Goal: Information Seeking & Learning: Find specific fact

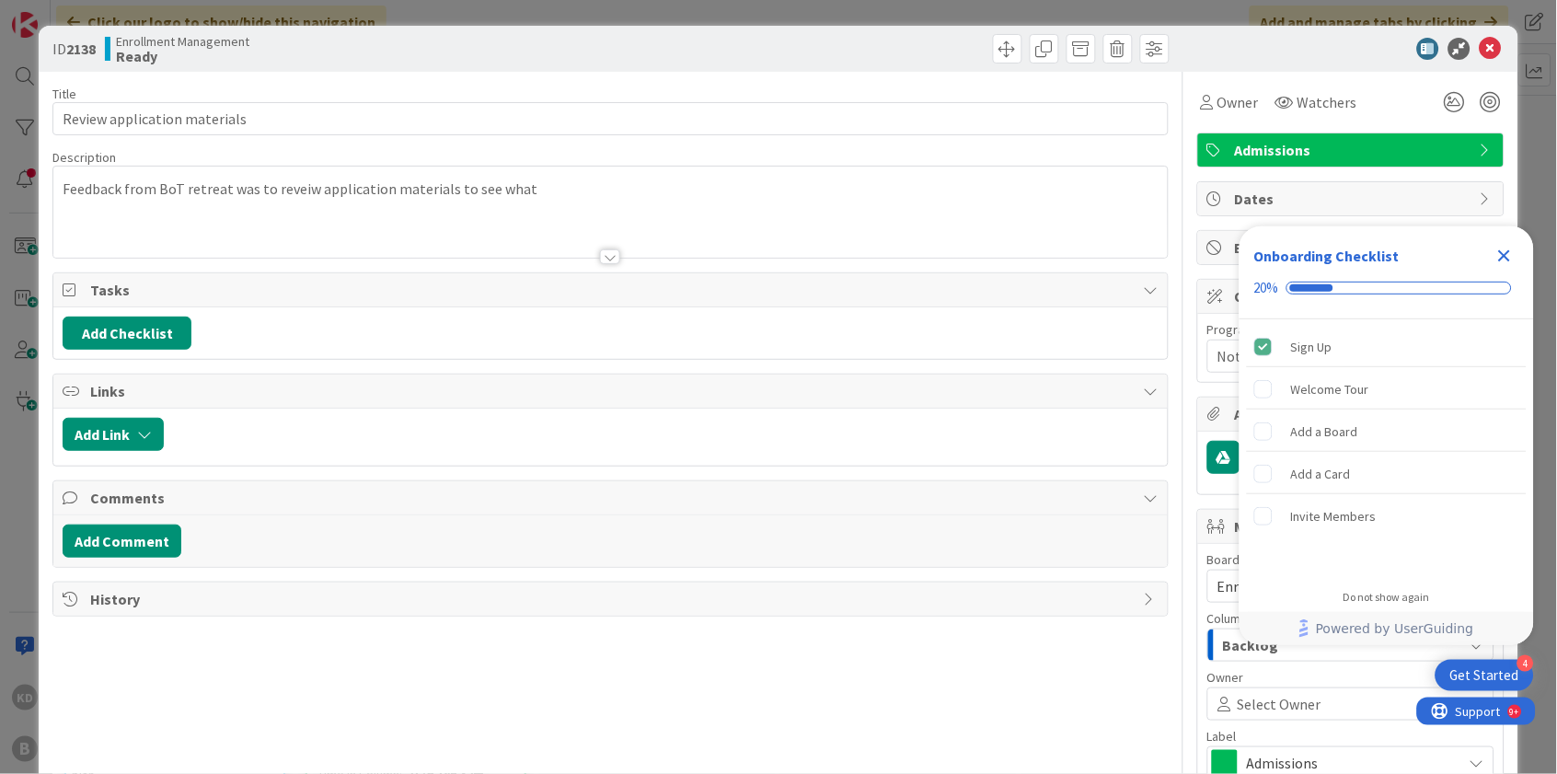
click at [1495, 48] on icon at bounding box center [1491, 49] width 22 height 22
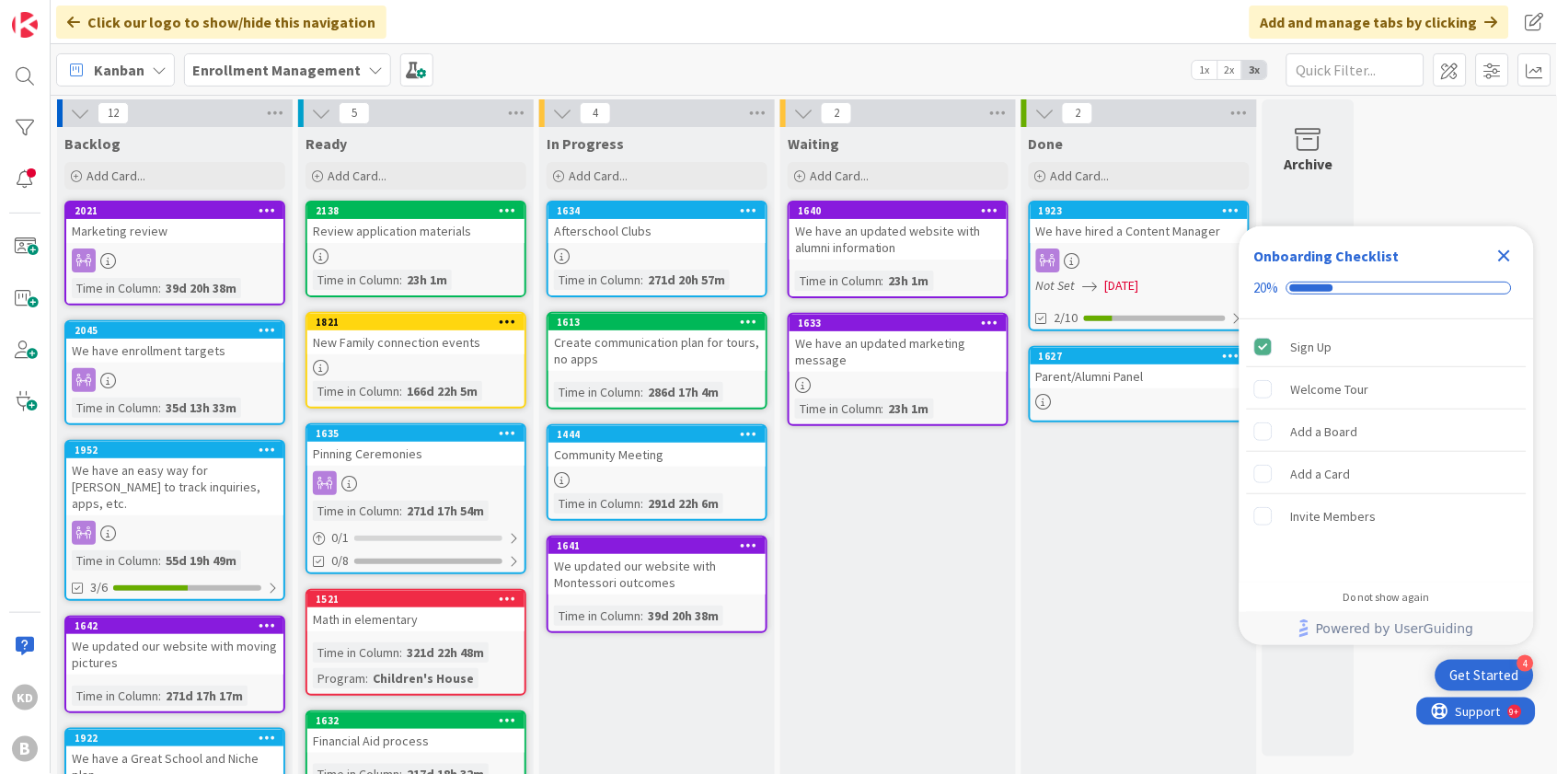
click at [332, 65] on b "Enrollment Management" at bounding box center [276, 70] width 168 height 18
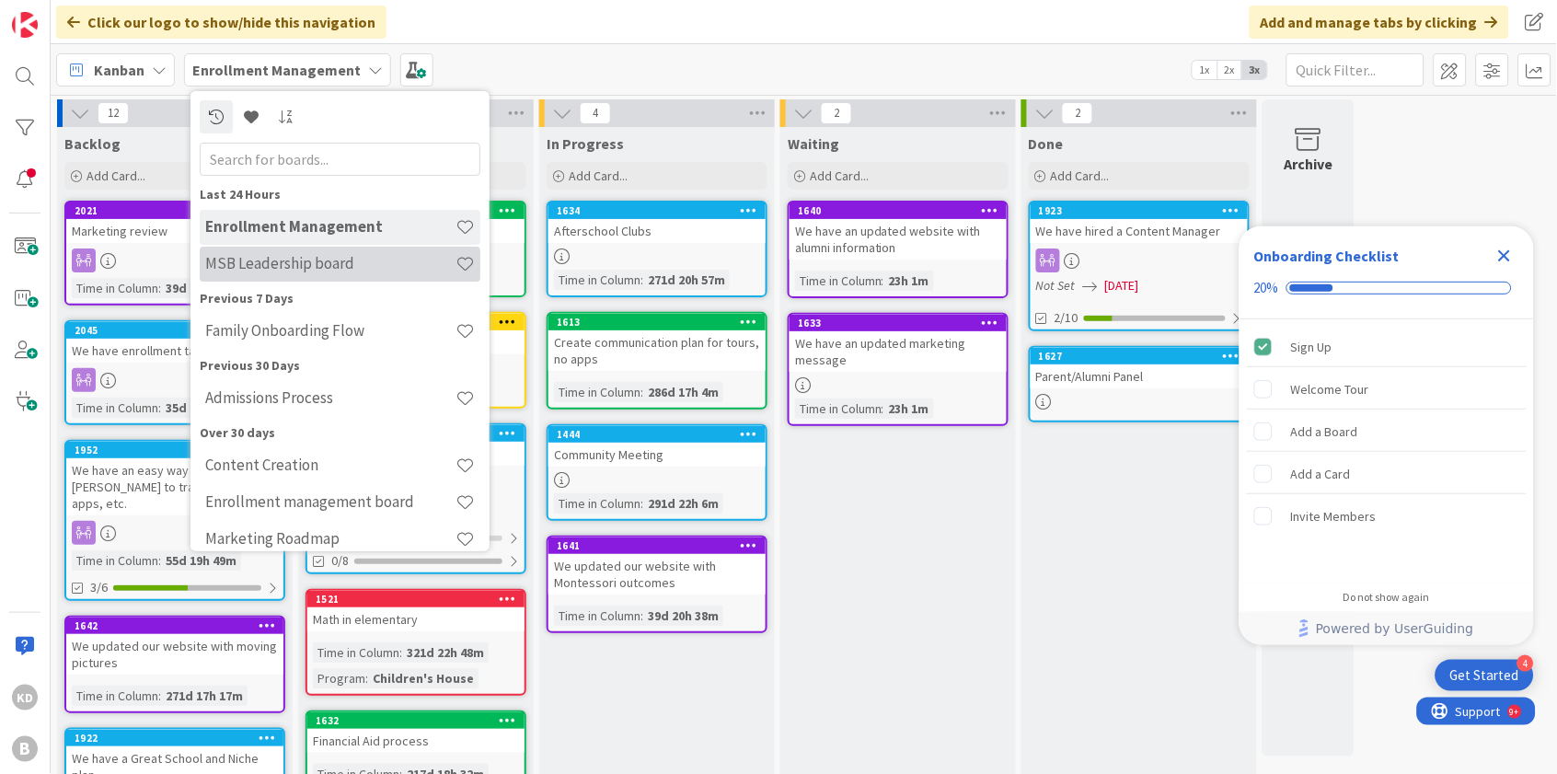
click at [269, 267] on h4 "MSB Leadership board" at bounding box center [330, 263] width 250 height 18
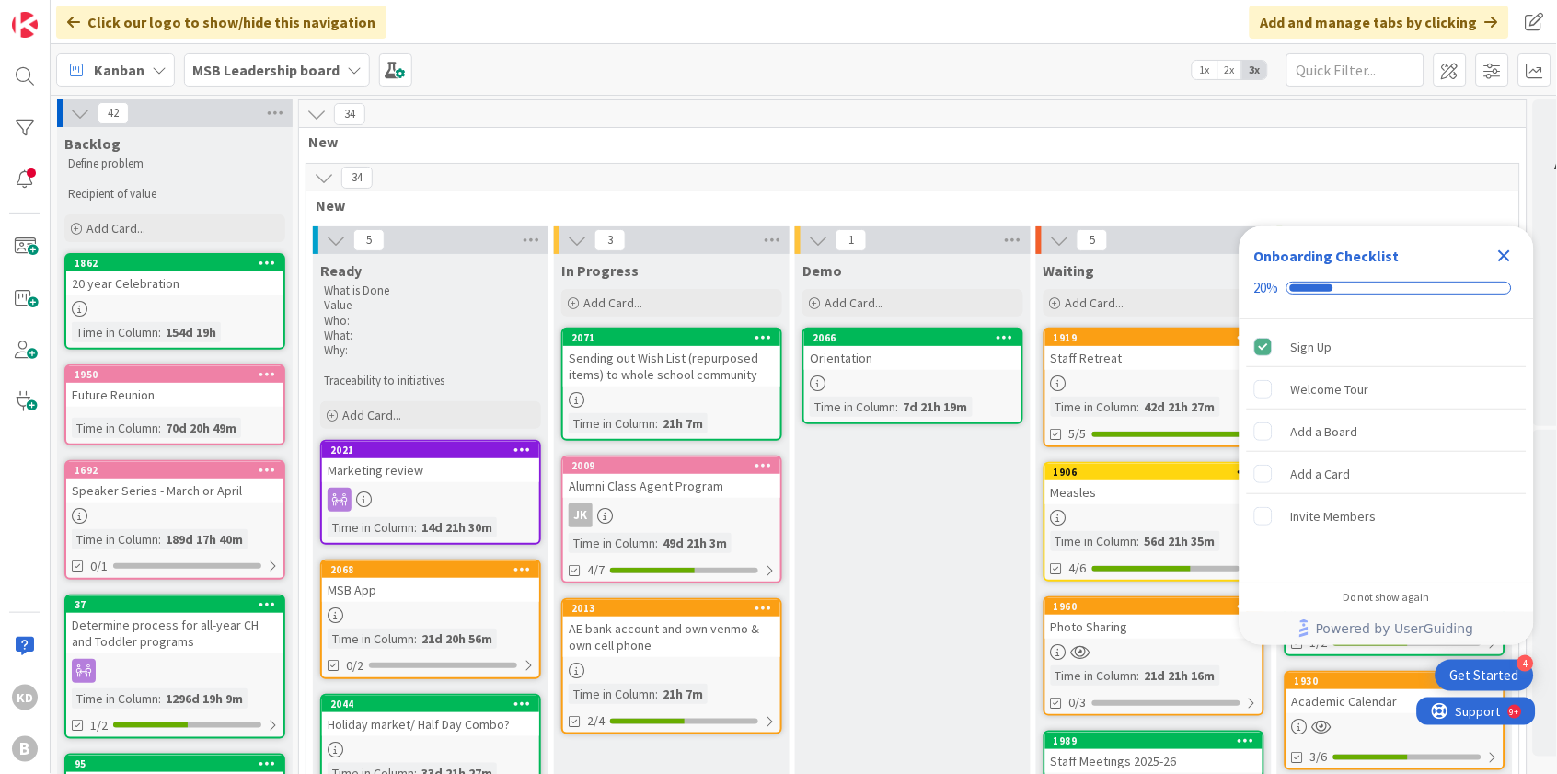
click at [1510, 257] on icon "Close Checklist" at bounding box center [1505, 256] width 22 height 22
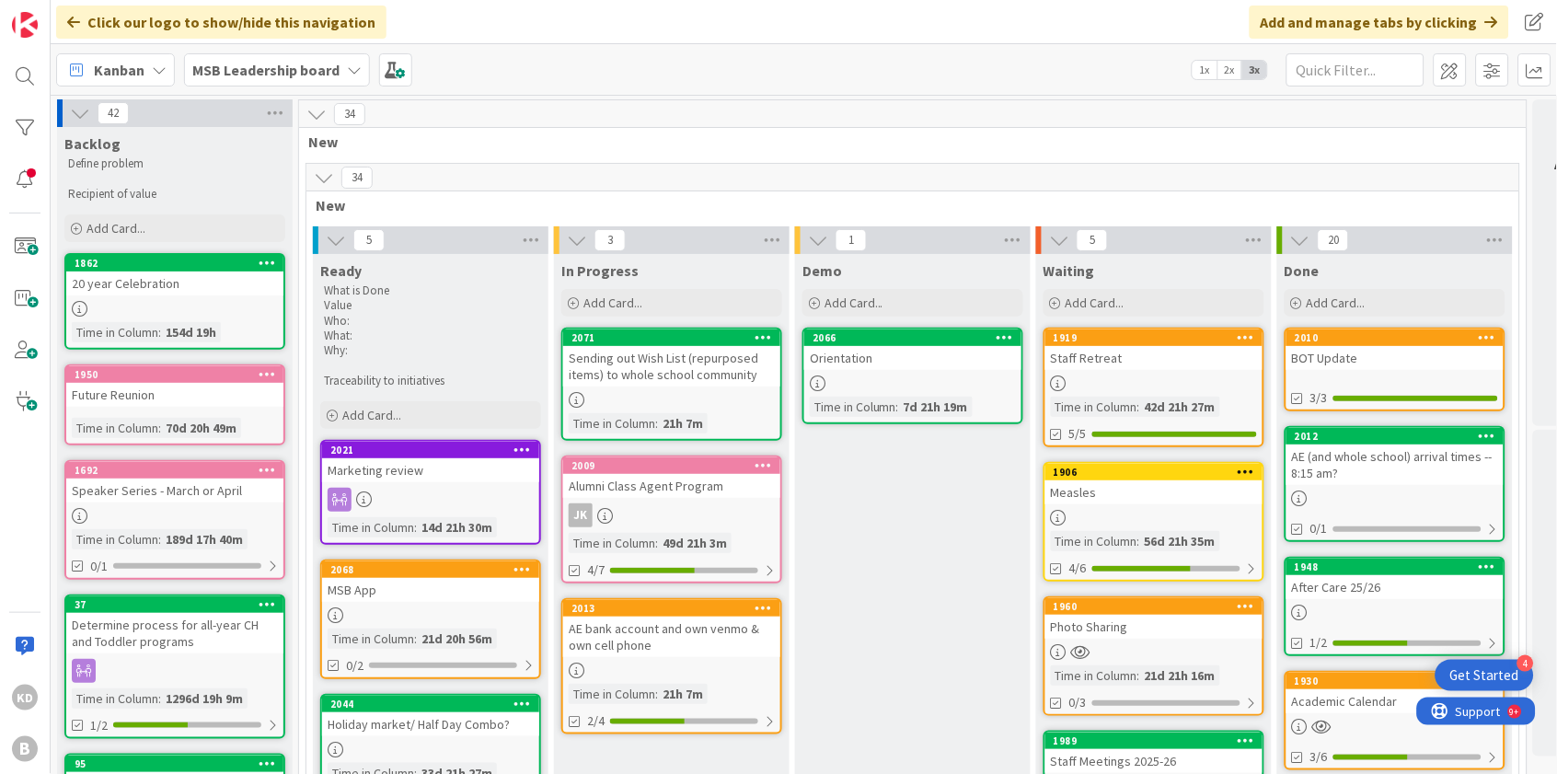
click at [1155, 349] on div "Staff Retreat" at bounding box center [1154, 358] width 217 height 24
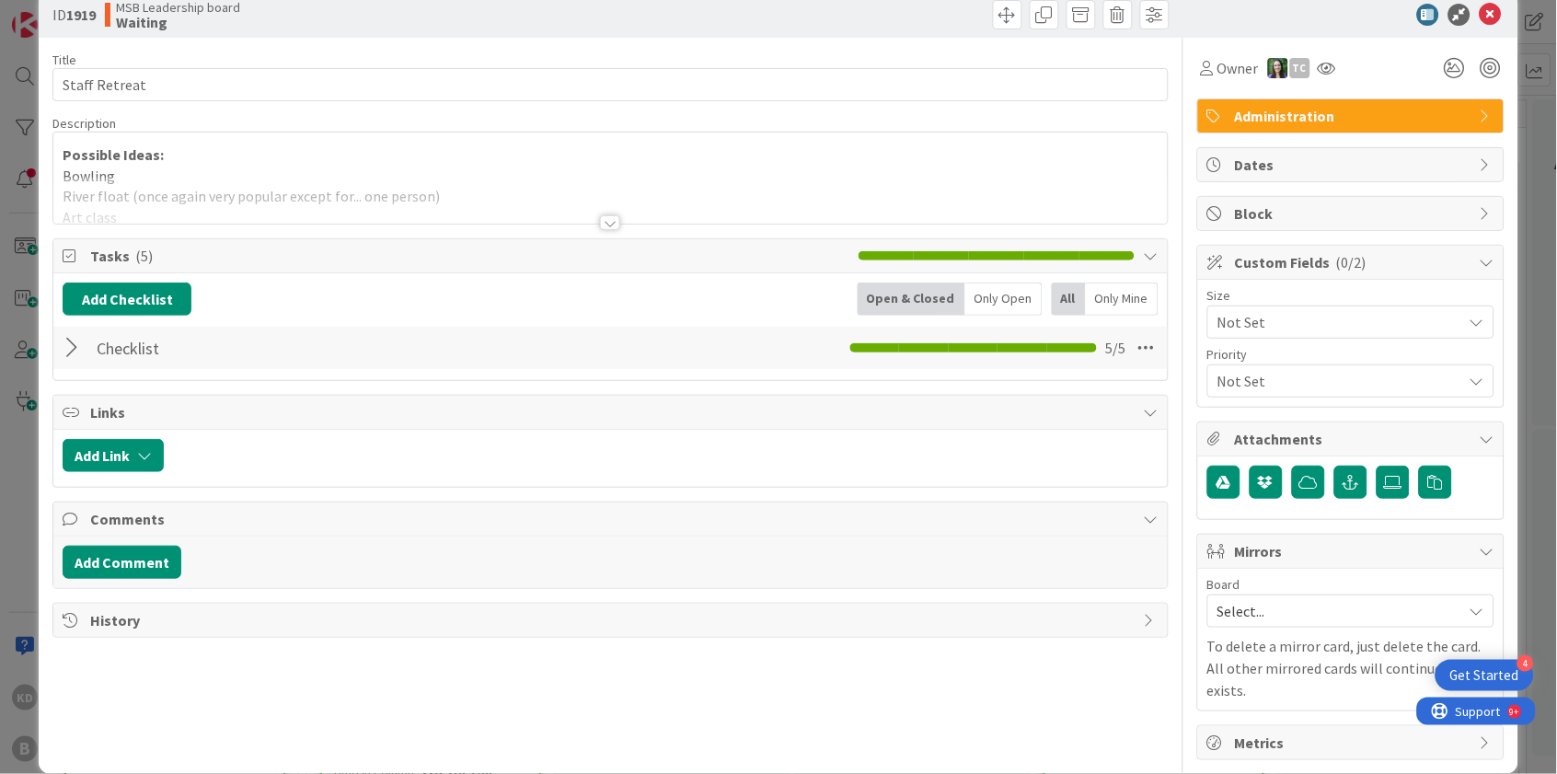
scroll to position [33, 0]
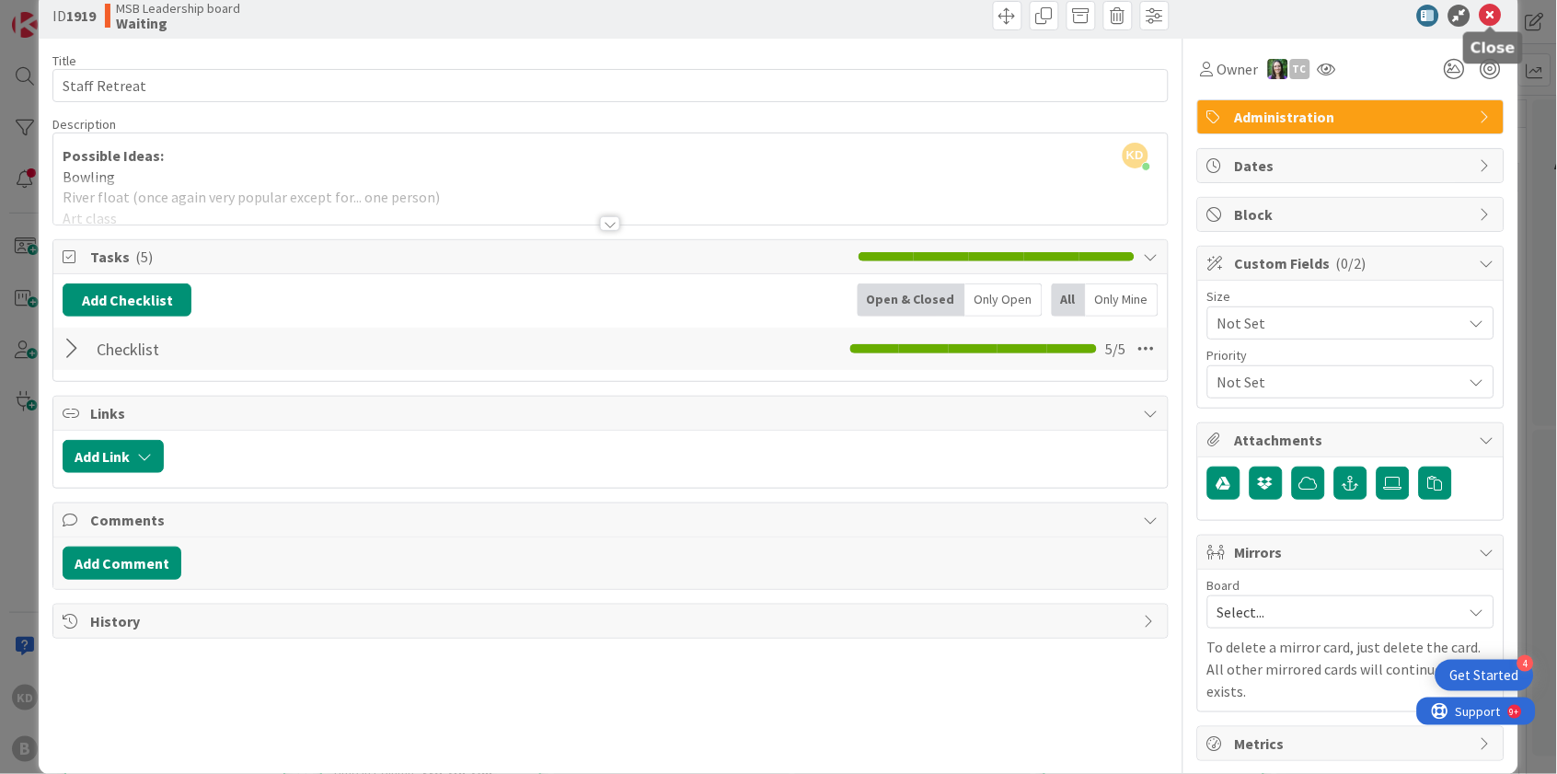
click at [1490, 16] on icon at bounding box center [1491, 16] width 22 height 22
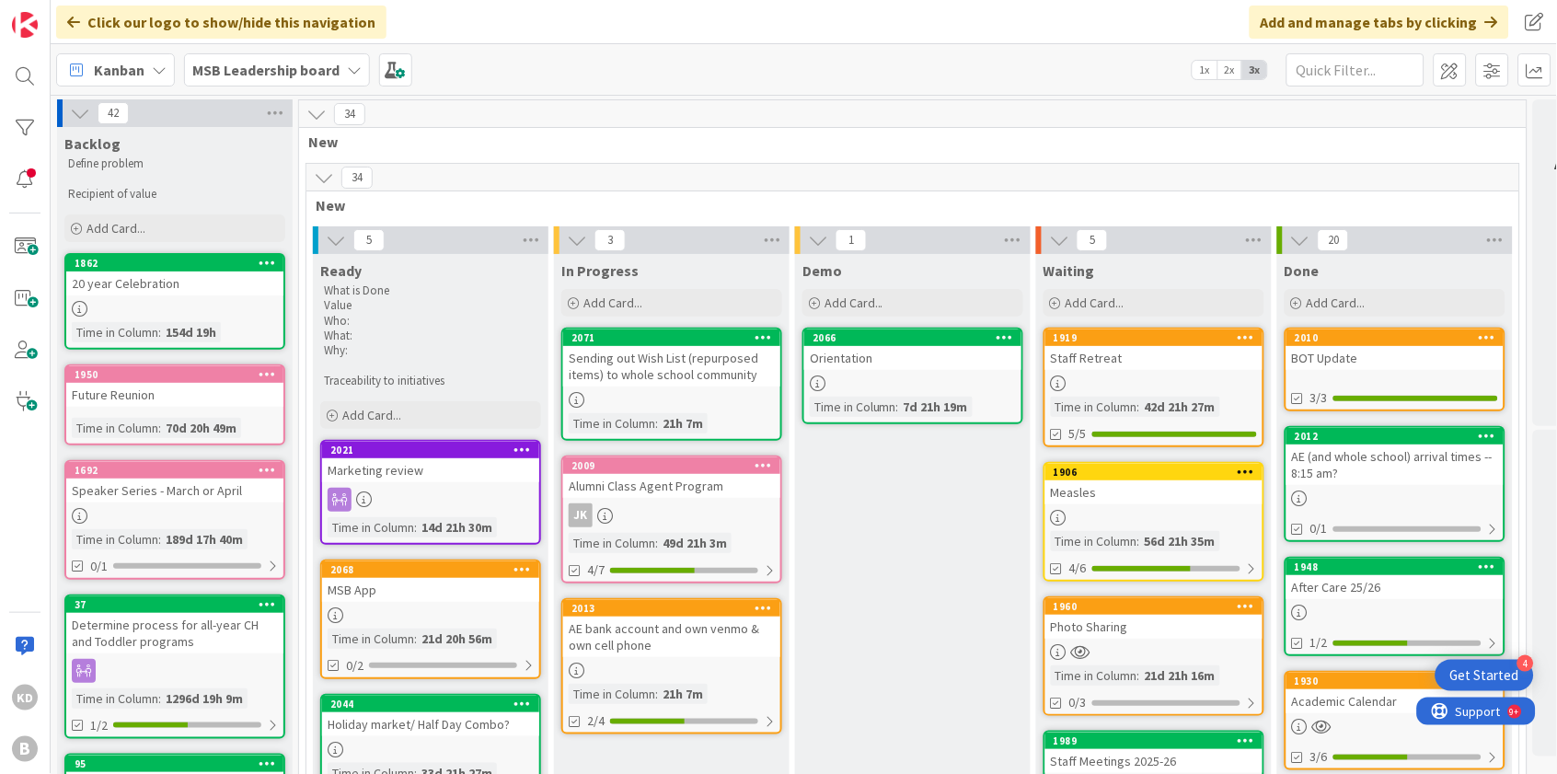
click at [1159, 359] on div "Staff Retreat" at bounding box center [1154, 358] width 217 height 24
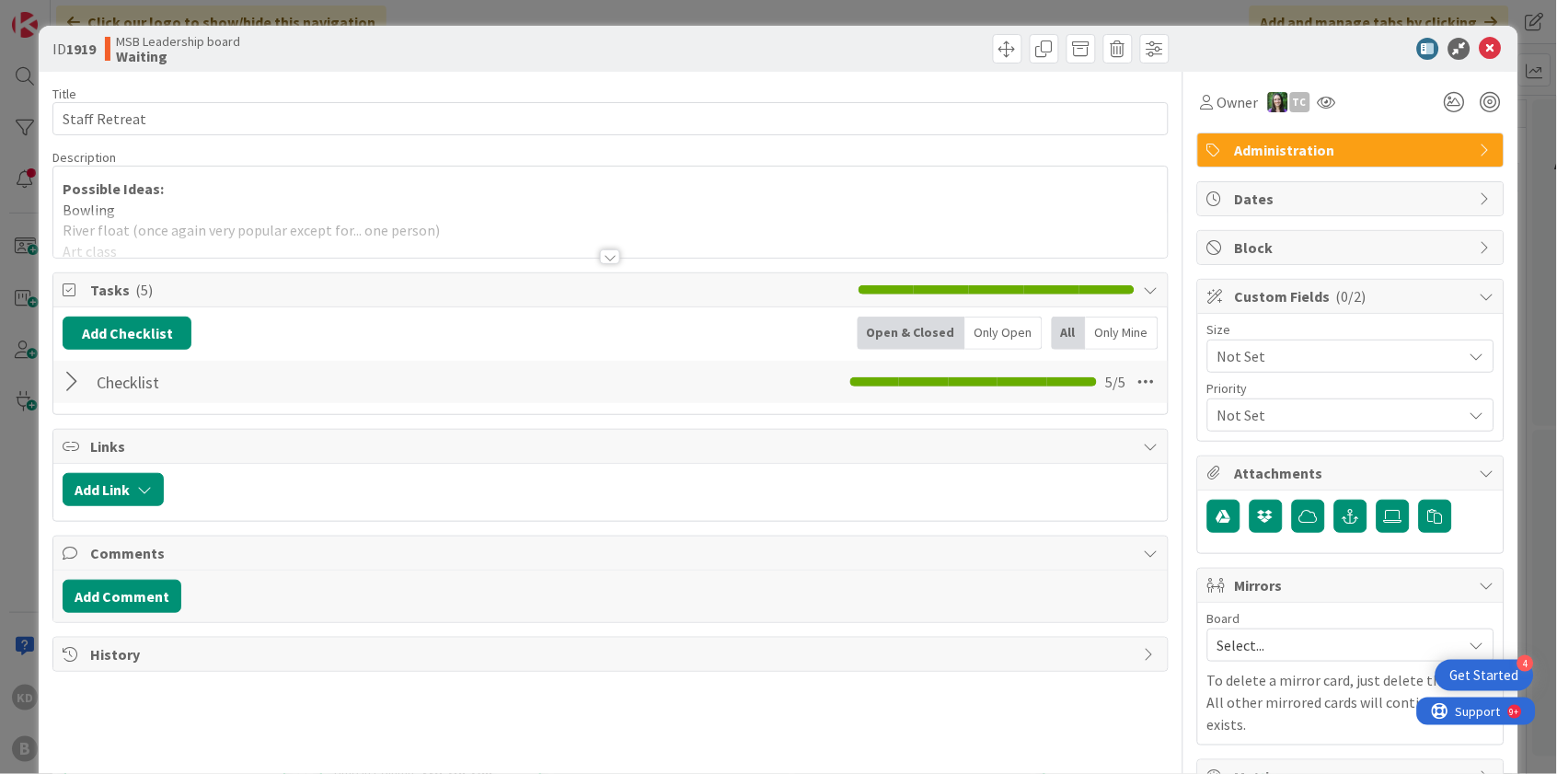
click at [715, 218] on div at bounding box center [610, 234] width 1114 height 47
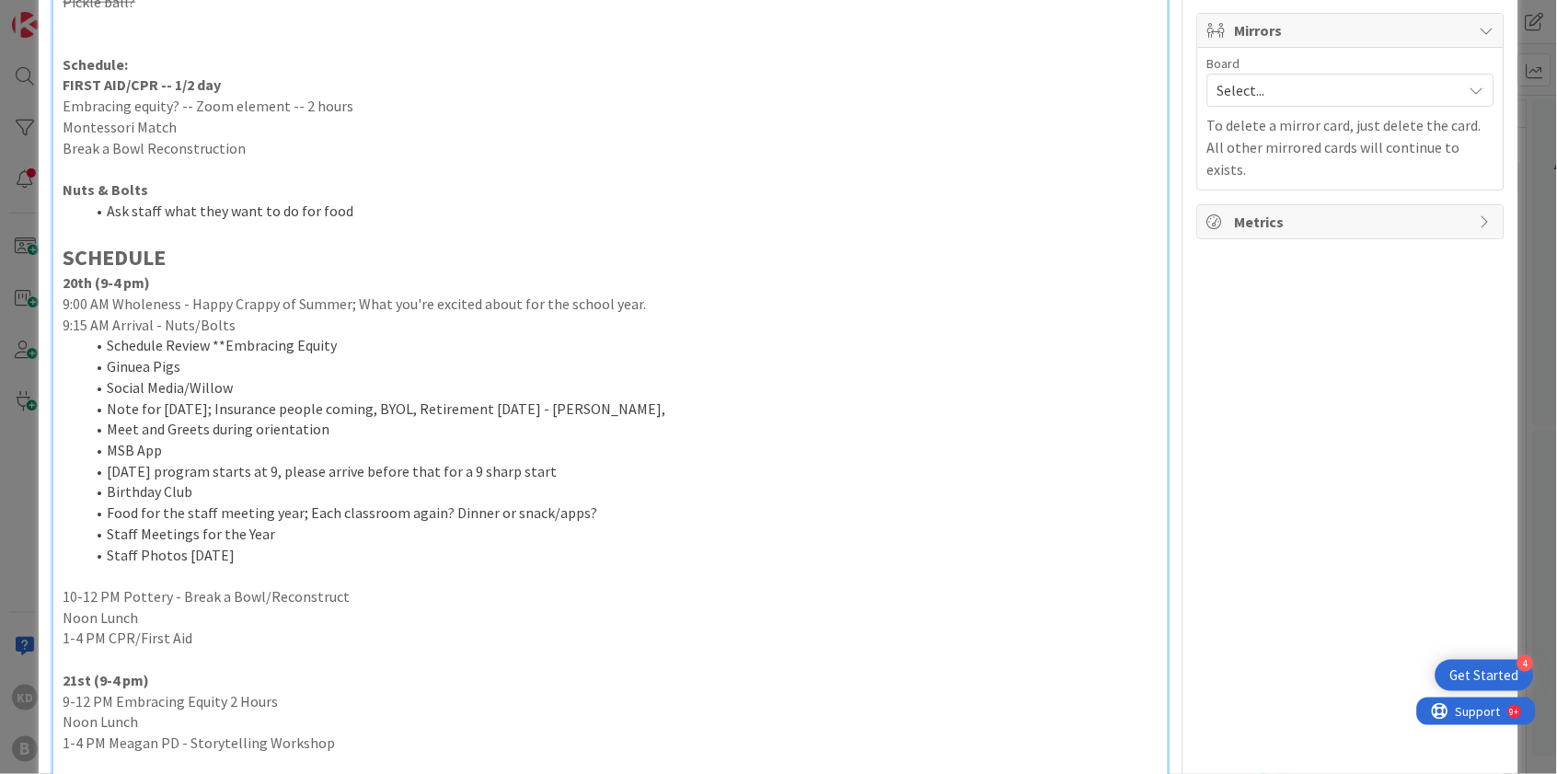
scroll to position [549, 0]
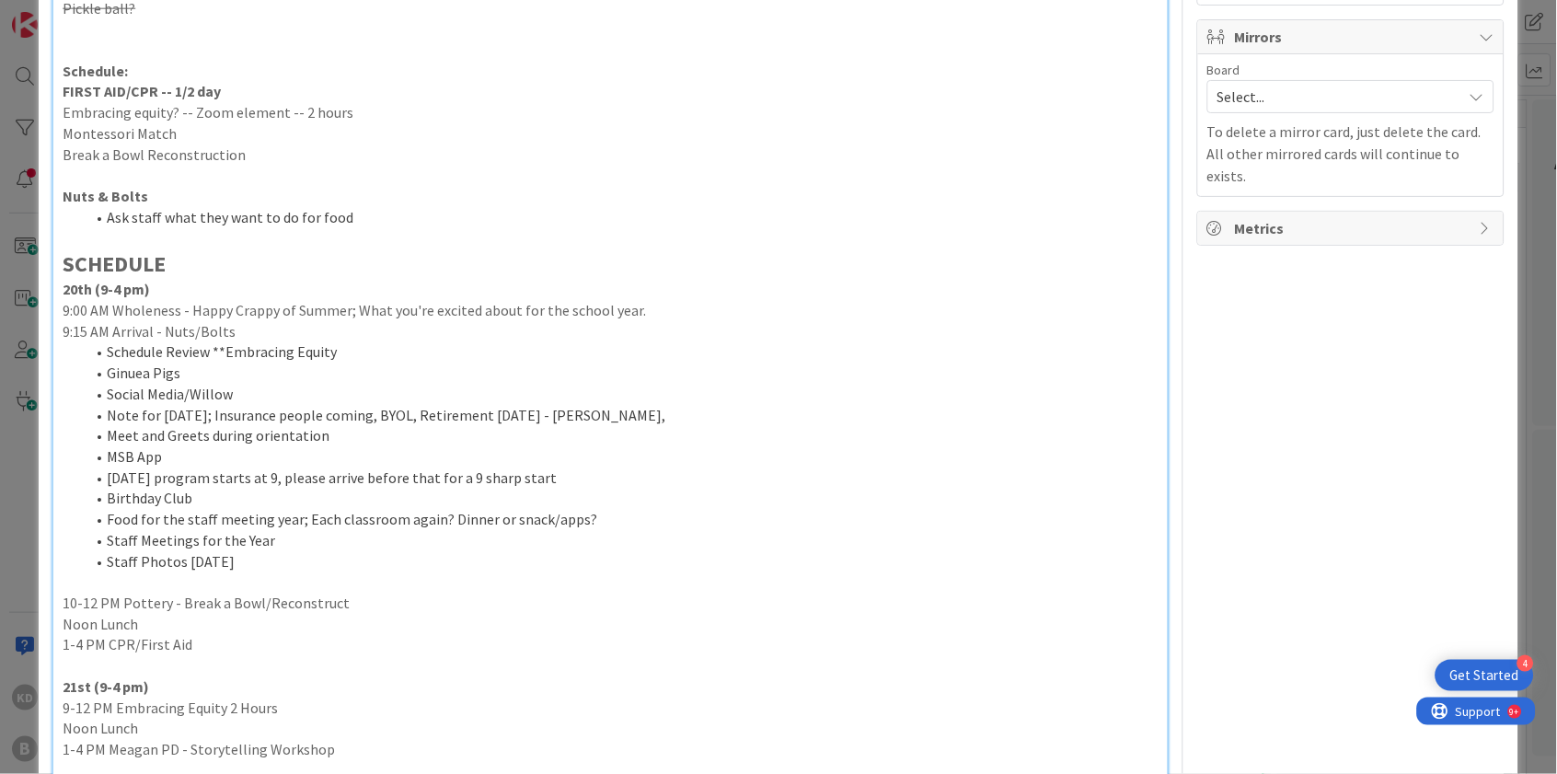
drag, startPoint x: 59, startPoint y: 238, endPoint x: 308, endPoint y: 547, distance: 396.6
click at [308, 547] on div "Possible Ideas: Bowling River float (once again very popular except for... one …" at bounding box center [610, 292] width 1114 height 1266
copy div "SCHEDULE 20th (9-4 pm) 9:00 AM Wholeness - Happy Crappy of Summer; What you're …"
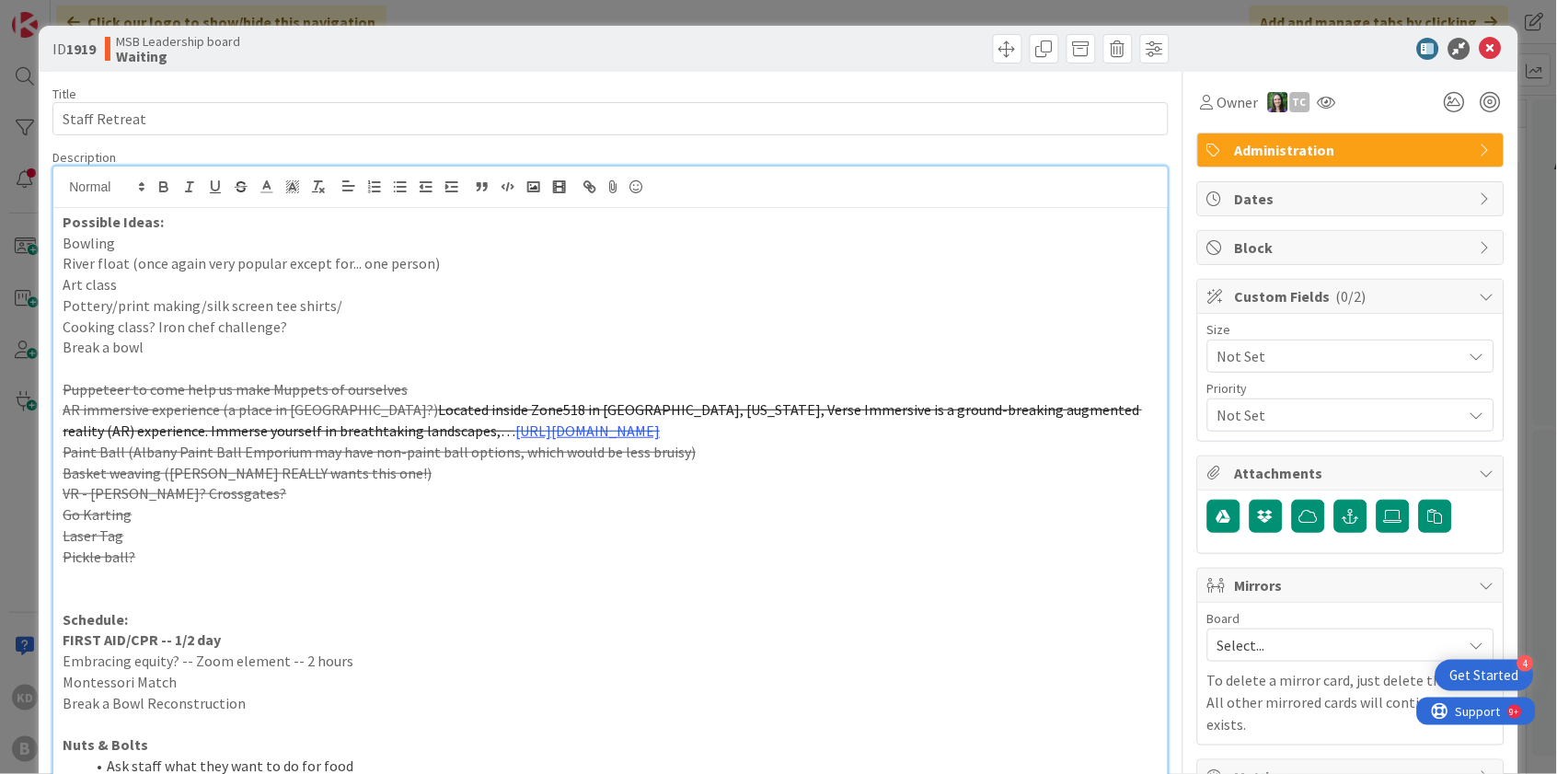
scroll to position [0, 0]
